Goal: Task Accomplishment & Management: Use online tool/utility

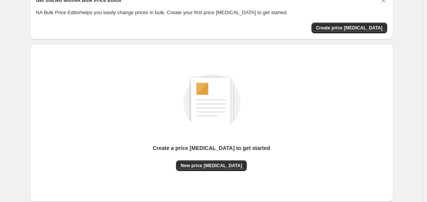
scroll to position [41, 0]
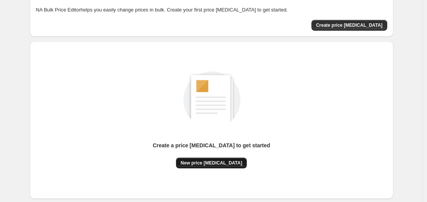
click at [217, 157] on button "New price [MEDICAL_DATA]" at bounding box center [211, 162] width 71 height 11
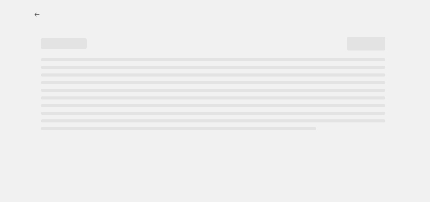
select select "percentage"
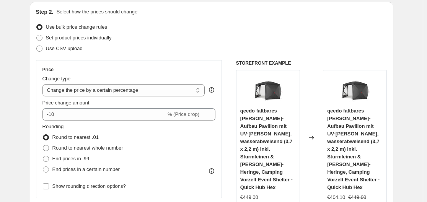
scroll to position [92, 0]
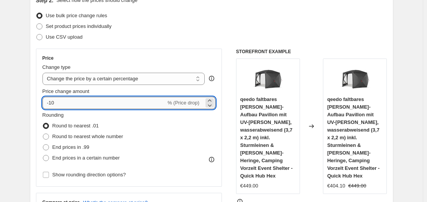
click at [73, 99] on input "-10" at bounding box center [103, 103] width 123 height 12
type input "-1"
type input "-35"
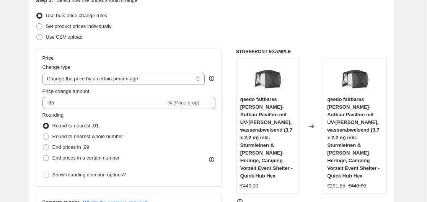
click at [196, 22] on div "Set product prices individually" at bounding box center [211, 26] width 351 height 11
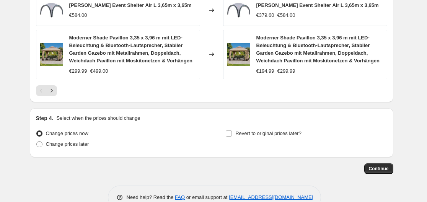
scroll to position [626, 0]
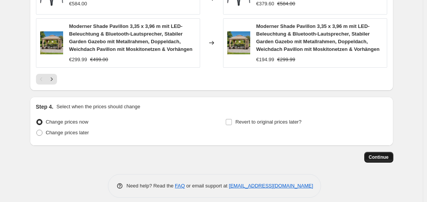
click at [379, 154] on span "Continue" at bounding box center [378, 157] width 20 height 6
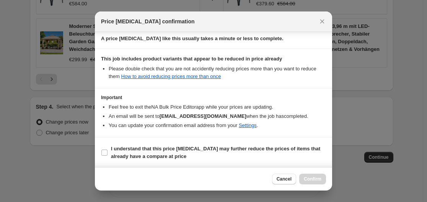
scroll to position [120, 0]
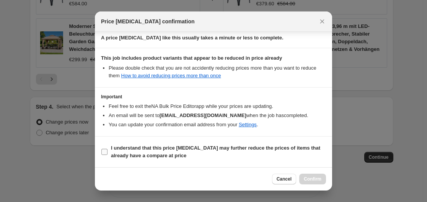
click at [144, 150] on b "I understand that this price [MEDICAL_DATA] may further reduce the prices of it…" at bounding box center [215, 151] width 209 height 13
click at [107, 150] on input "I understand that this price [MEDICAL_DATA] may further reduce the prices of it…" at bounding box center [104, 152] width 6 height 6
checkbox input "true"
click at [315, 178] on span "Confirm" at bounding box center [312, 179] width 18 height 6
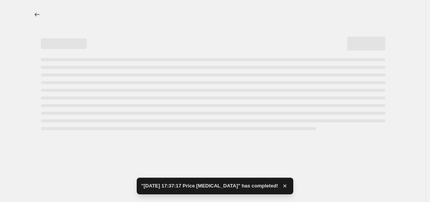
select select "percentage"
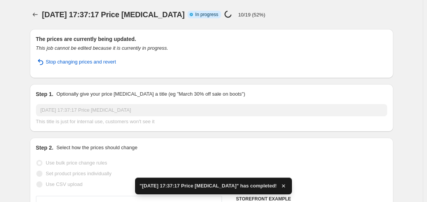
drag, startPoint x: 430, startPoint y: 176, endPoint x: 430, endPoint y: 182, distance: 6.1
click at [427, 182] on html "Home Settings Plans Skip to content [DATE] 17:37:17 Price [MEDICAL_DATA]. This …" at bounding box center [213, 101] width 427 height 202
